Goal: Communication & Community: Share content

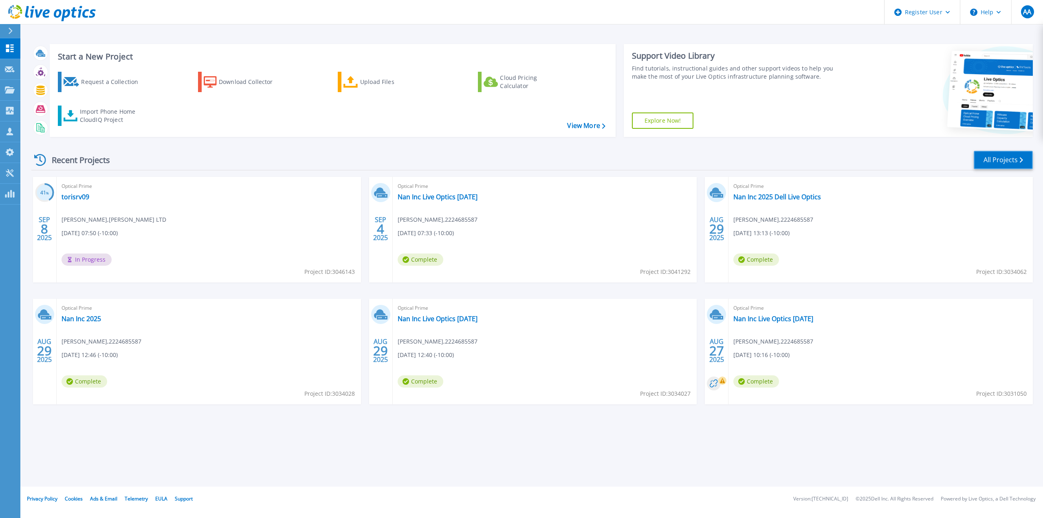
click at [984, 155] on link "All Projects" at bounding box center [1003, 160] width 59 height 18
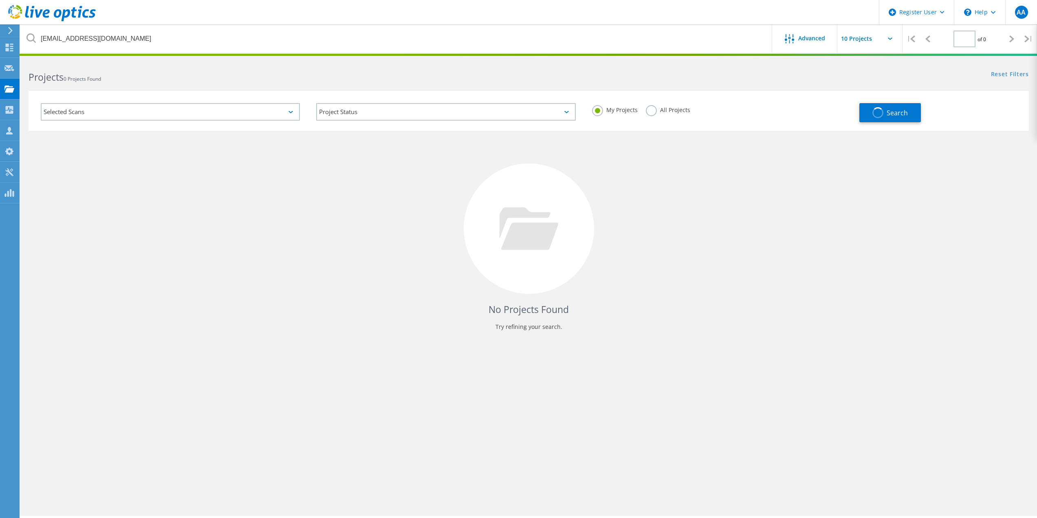
type input "1"
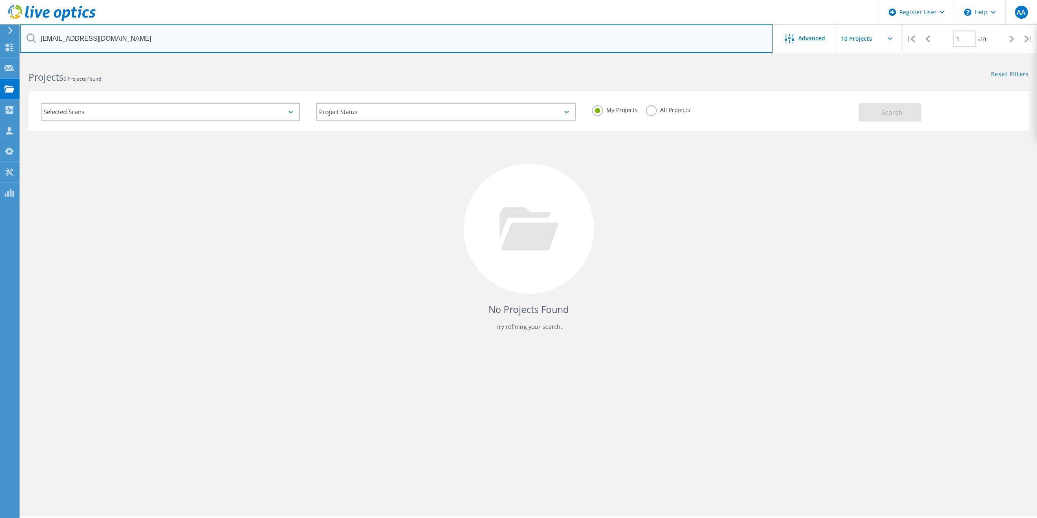
click at [448, 42] on input "[EMAIL_ADDRESS][DOMAIN_NAME]" at bounding box center [396, 38] width 752 height 29
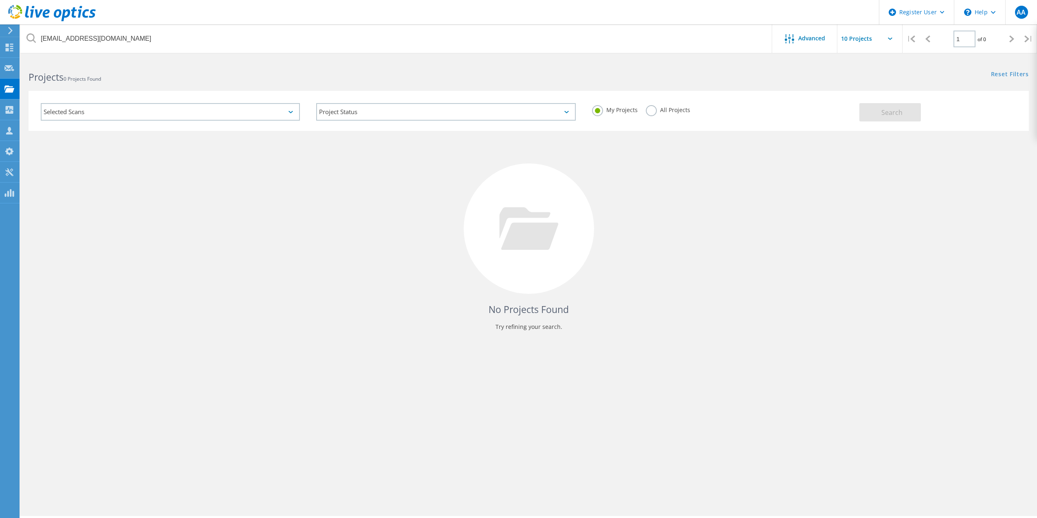
click at [683, 110] on label "All Projects" at bounding box center [668, 109] width 44 height 8
click at [0, 0] on input "All Projects" at bounding box center [0, 0] width 0 height 0
click at [931, 120] on div "Search" at bounding box center [941, 108] width 165 height 26
click at [914, 114] on button "Search" at bounding box center [890, 112] width 62 height 18
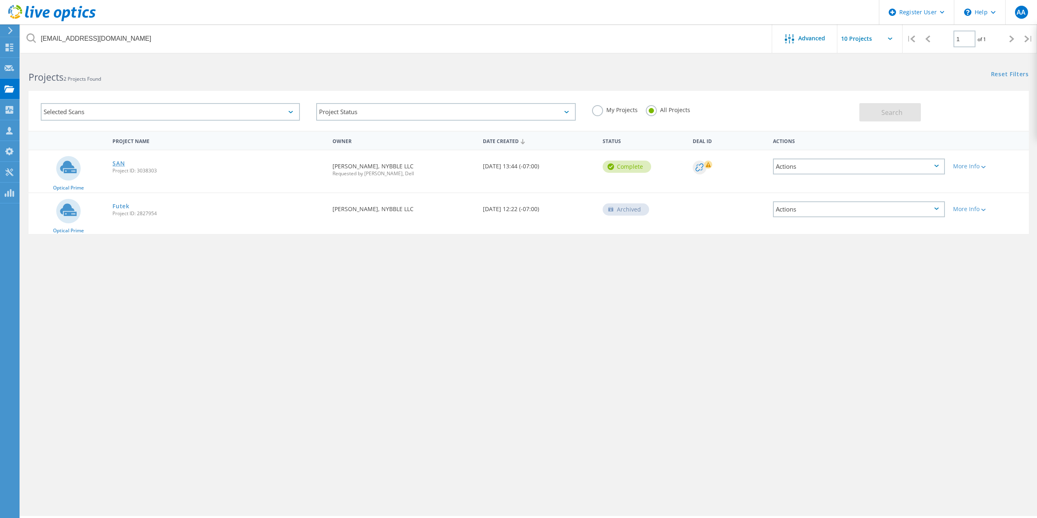
click at [119, 164] on link "SAN" at bounding box center [118, 164] width 12 height 6
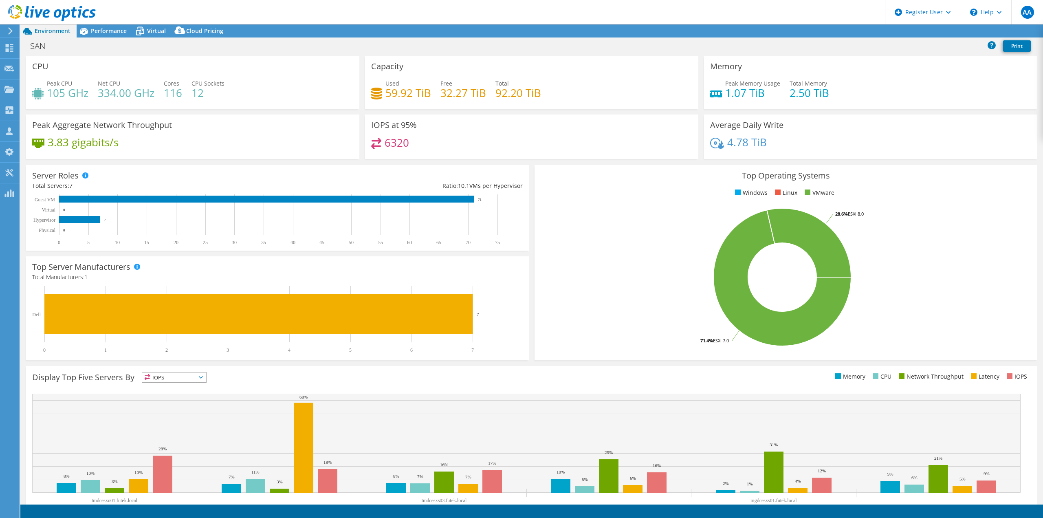
select select "USD"
click at [938, 31] on link "Share" at bounding box center [941, 31] width 33 height 13
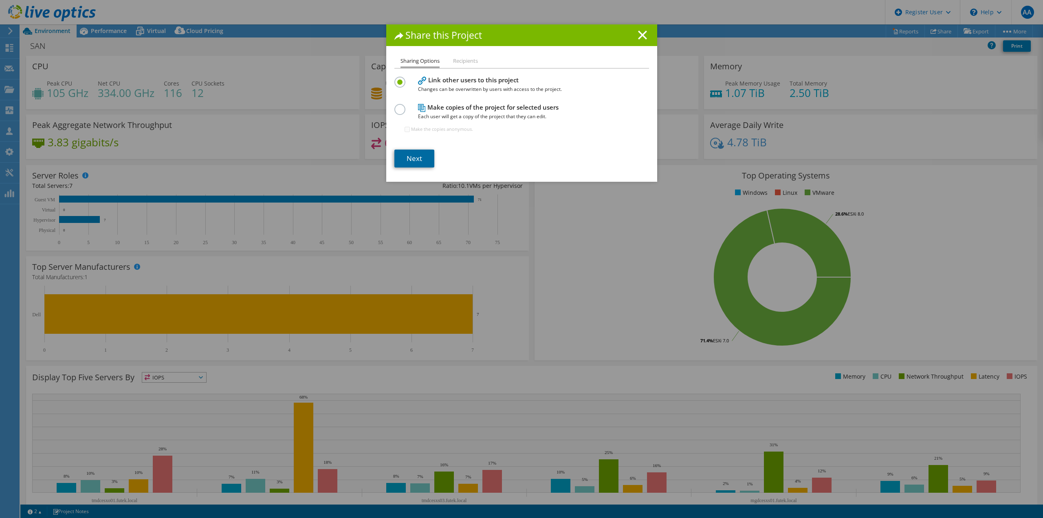
click at [423, 159] on link "Next" at bounding box center [414, 159] width 40 height 18
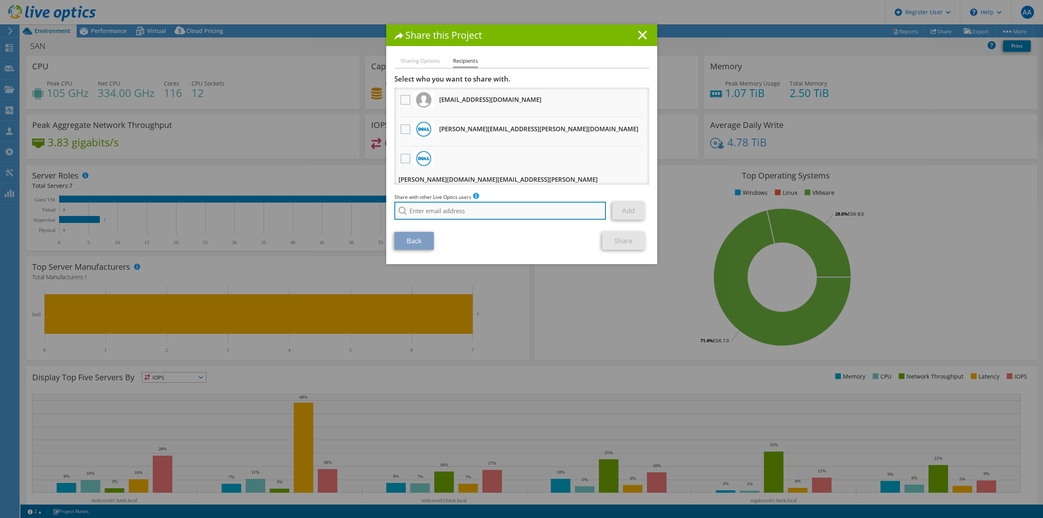
click at [460, 212] on input "search" at bounding box center [500, 211] width 212 height 18
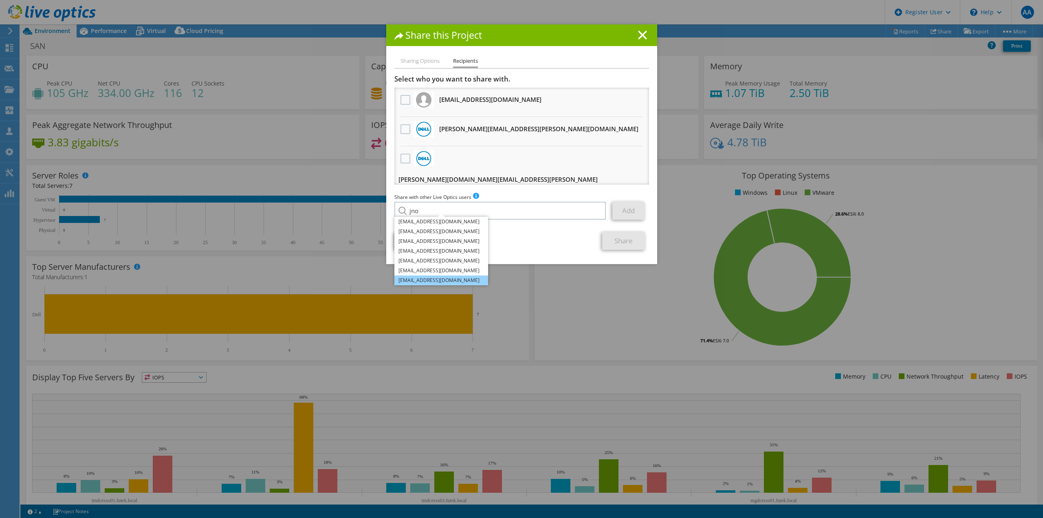
click at [448, 282] on li "JNoesser@NybbleData.com" at bounding box center [441, 280] width 94 height 10
type input "JNoesser@NybbleData.com"
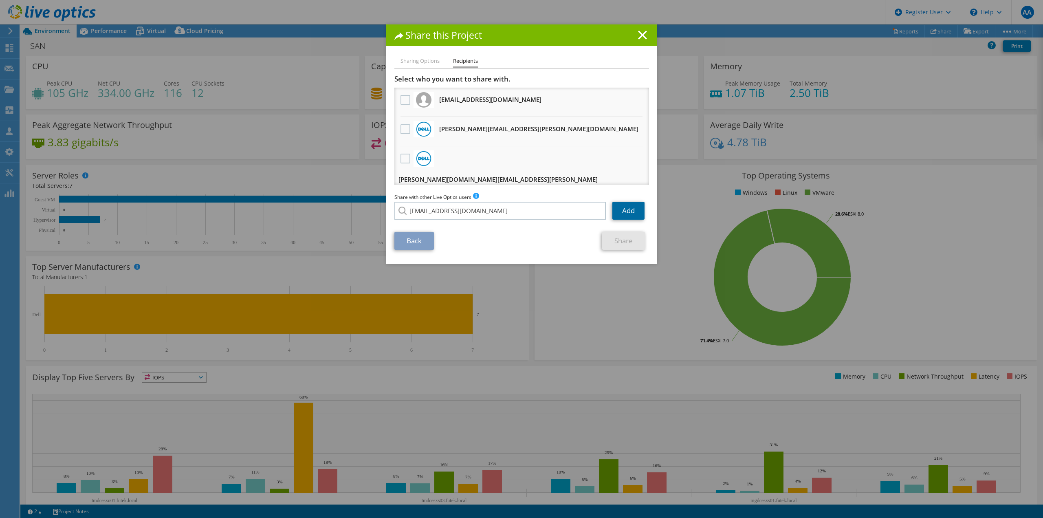
click at [625, 214] on link "Add" at bounding box center [628, 211] width 32 height 18
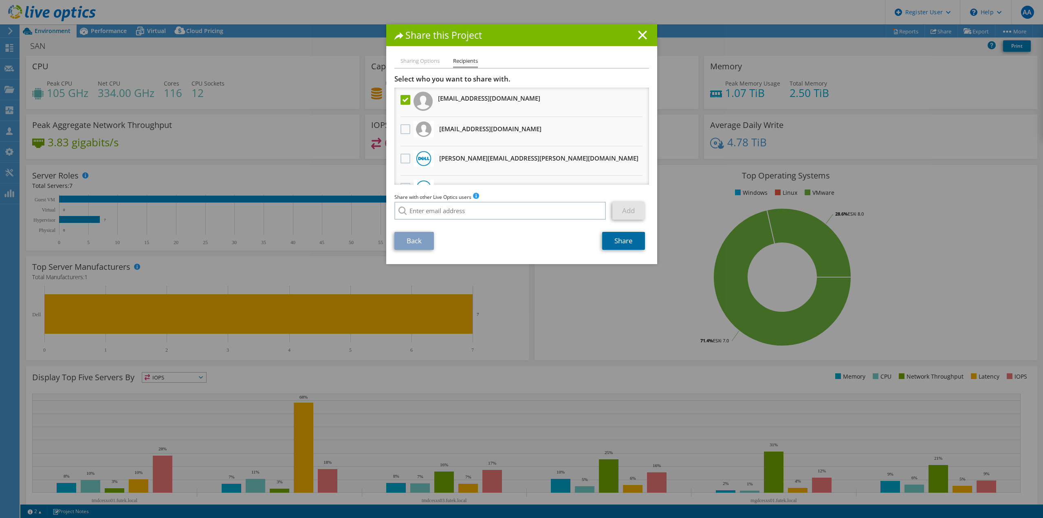
click at [629, 240] on link "Share" at bounding box center [623, 241] width 43 height 18
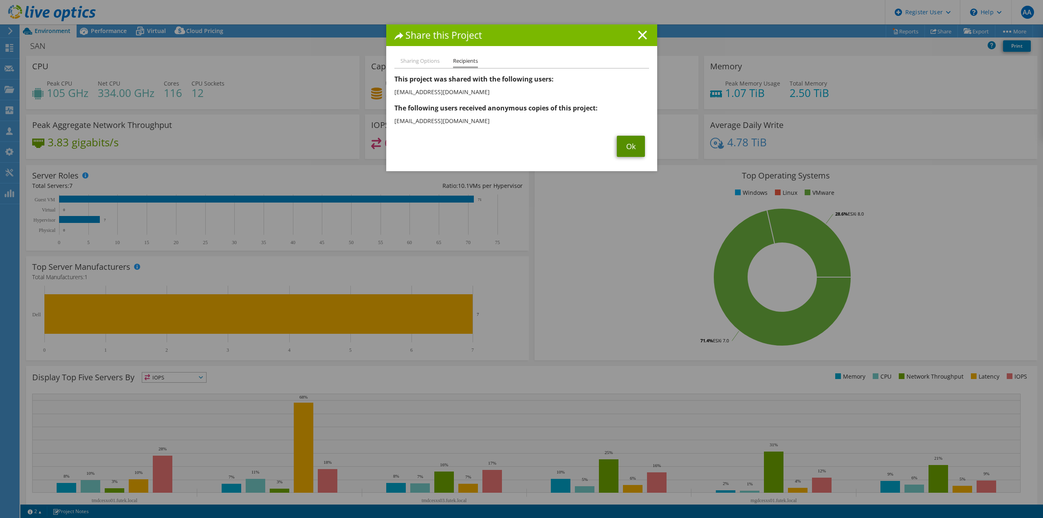
click at [627, 146] on link "Ok" at bounding box center [631, 146] width 28 height 21
